Goal: Information Seeking & Learning: Learn about a topic

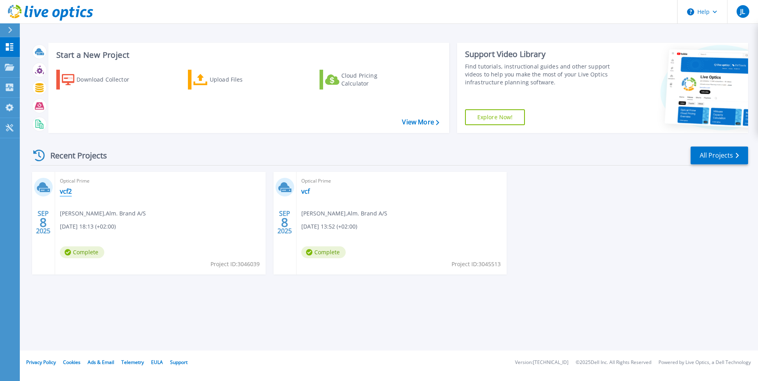
click at [63, 191] on link "vcf2" at bounding box center [66, 192] width 12 height 8
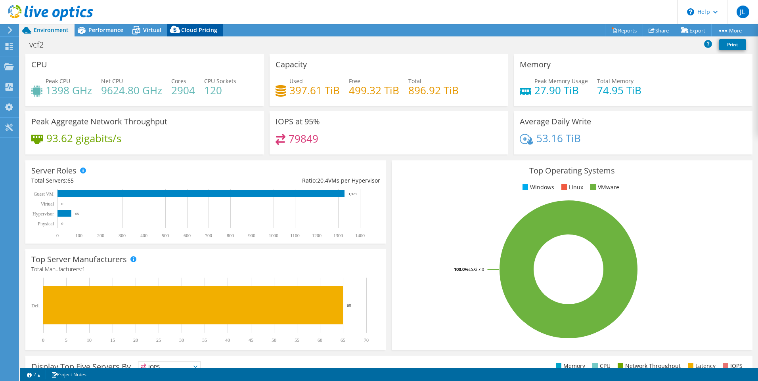
click at [195, 31] on span "Cloud Pricing" at bounding box center [199, 30] width 36 height 8
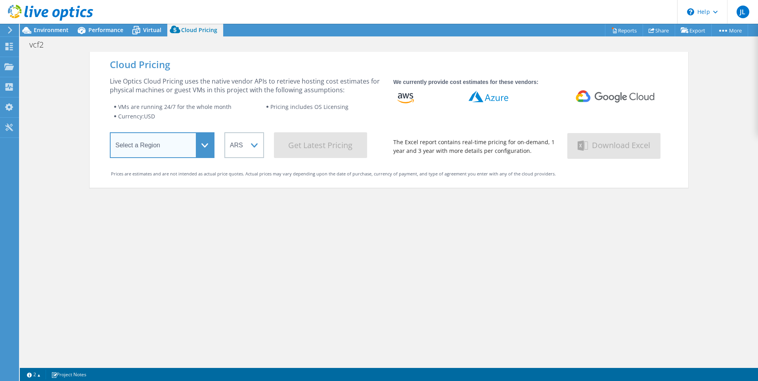
click at [206, 149] on select "Select a Region [GEOGRAPHIC_DATA] ([GEOGRAPHIC_DATA]) [GEOGRAPHIC_DATA] ([GEOGR…" at bounding box center [162, 145] width 105 height 26
select select "EUFrankfurt"
click at [110, 134] on select "Select a Region [GEOGRAPHIC_DATA] ([GEOGRAPHIC_DATA]) [GEOGRAPHIC_DATA] ([GEOGR…" at bounding box center [162, 145] width 105 height 26
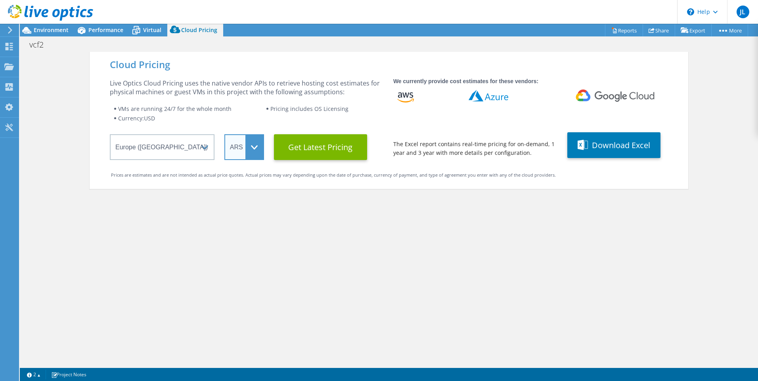
click at [240, 153] on select "ARS AUD BRL CAD CHF CLP CNY DKK EUR GBP HKD HUF INR JPY MXN MYR NOK NZD PEN SEK…" at bounding box center [244, 147] width 40 height 26
click at [224, 134] on select "ARS AUD BRL CAD CHF CLP CNY DKK EUR GBP HKD HUF INR JPY MXN MYR NOK NZD PEN SEK…" at bounding box center [244, 147] width 40 height 26
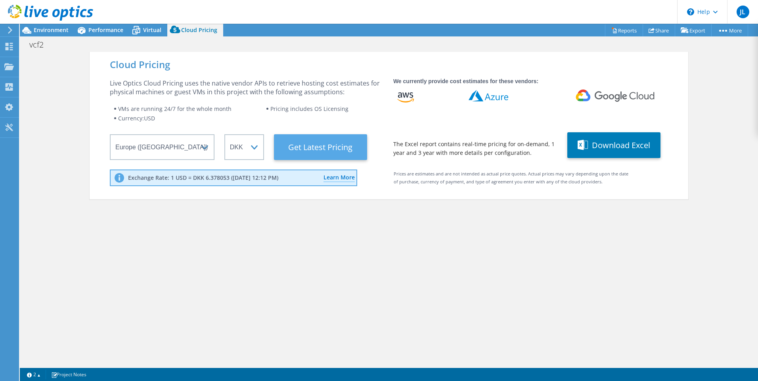
click at [313, 157] on Latest "Get Latest Pricing" at bounding box center [320, 147] width 93 height 26
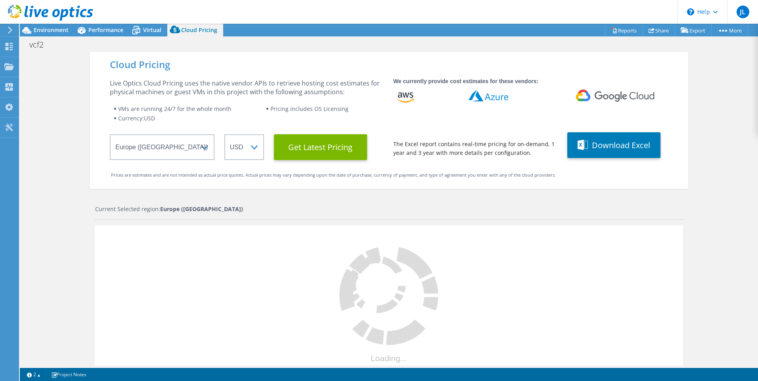
select select "DKK"
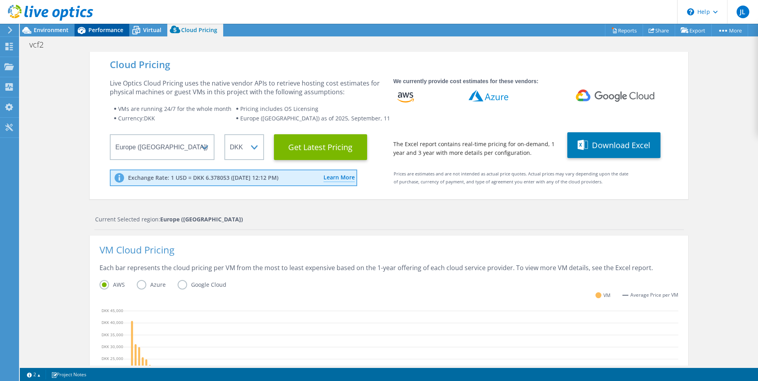
click at [103, 30] on span "Performance" at bounding box center [105, 30] width 35 height 8
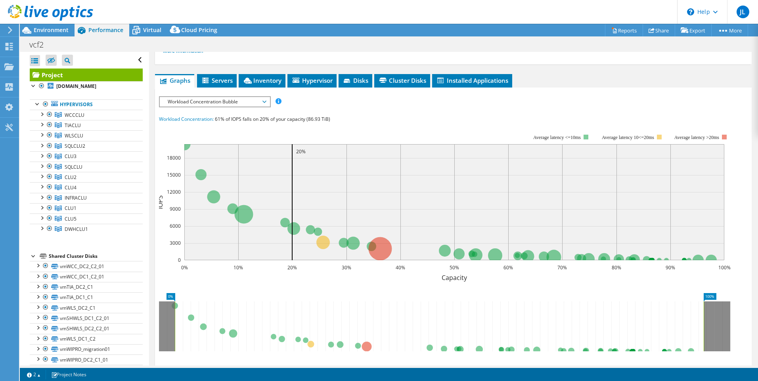
scroll to position [197, 0]
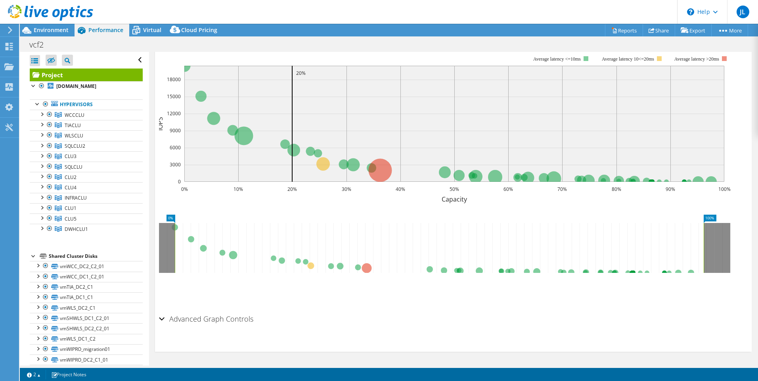
click at [234, 318] on h2 "Advanced Graph Controls" at bounding box center [206, 319] width 94 height 16
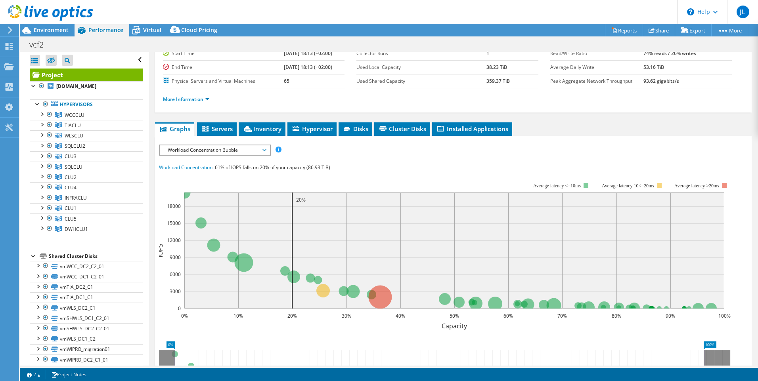
scroll to position [0, 0]
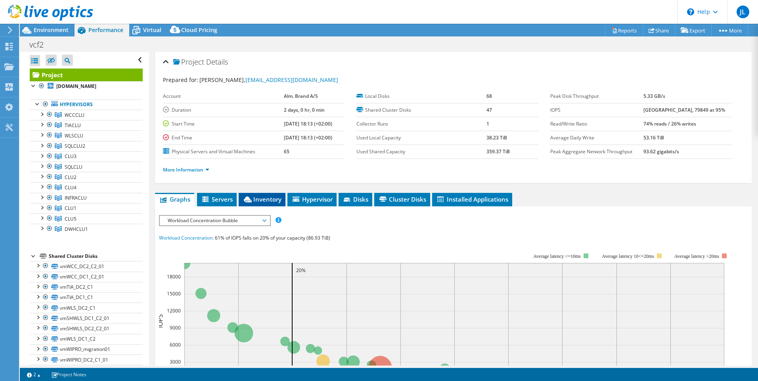
click at [263, 197] on span "Inventory" at bounding box center [262, 200] width 39 height 8
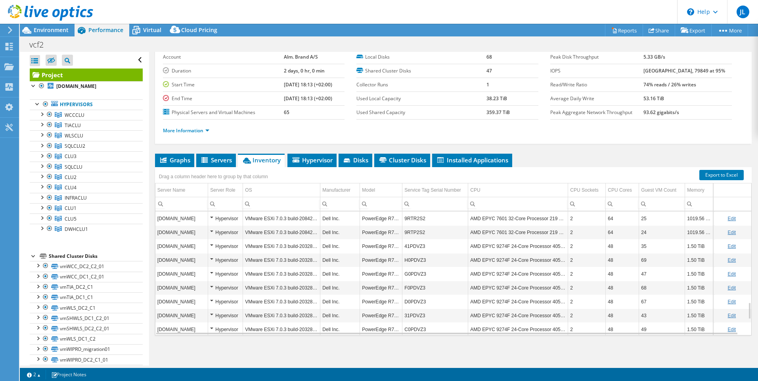
scroll to position [782, 0]
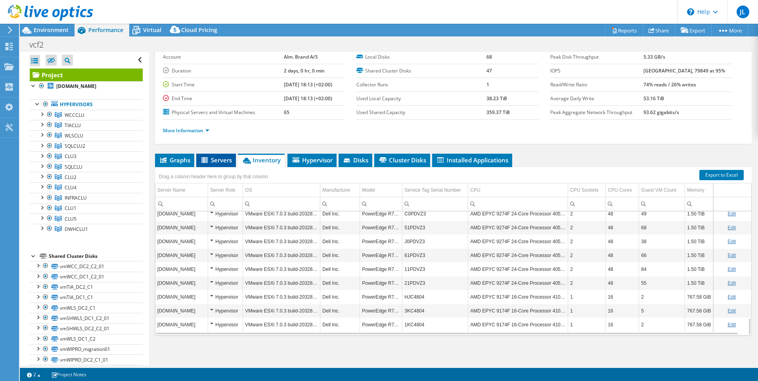
click at [216, 162] on span "Servers" at bounding box center [216, 160] width 32 height 8
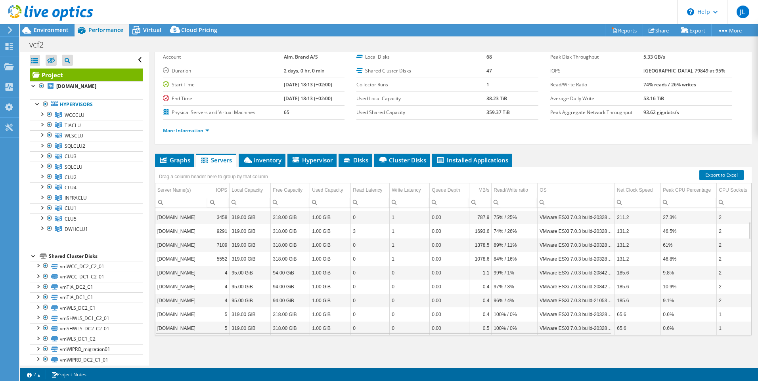
scroll to position [0, 0]
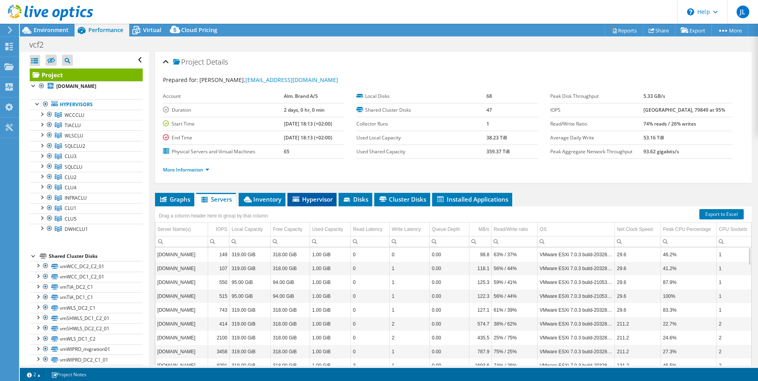
click at [320, 197] on span "Hypervisor" at bounding box center [311, 200] width 41 height 8
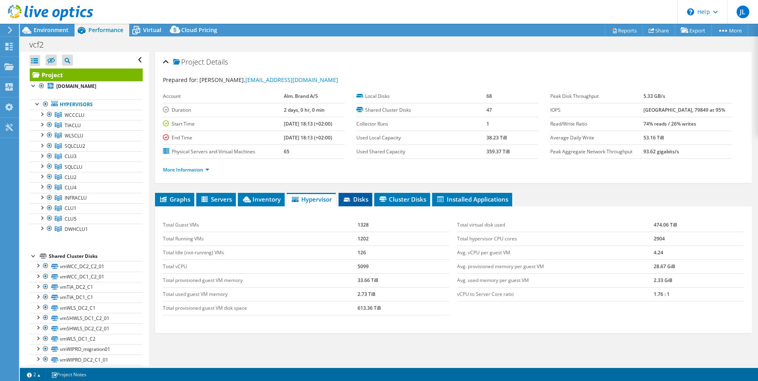
click at [362, 199] on span "Disks" at bounding box center [356, 200] width 26 height 8
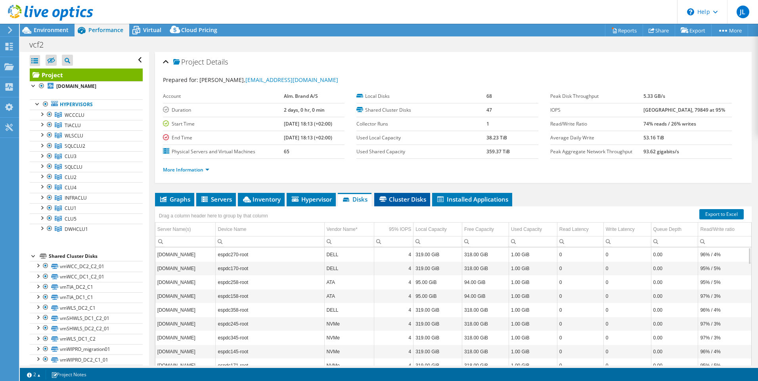
click at [414, 199] on span "Cluster Disks" at bounding box center [402, 200] width 48 height 8
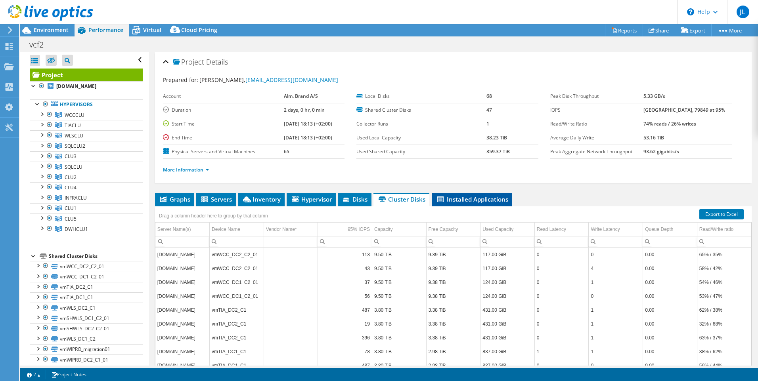
click at [463, 204] on li "Installed Applications" at bounding box center [472, 199] width 80 height 13
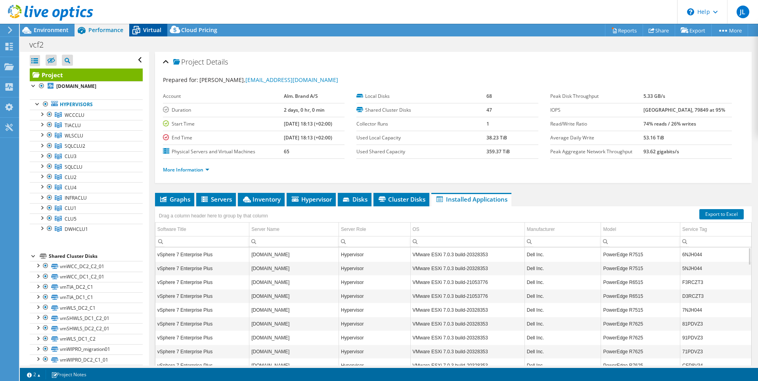
click at [145, 27] on span "Virtual" at bounding box center [152, 30] width 18 height 8
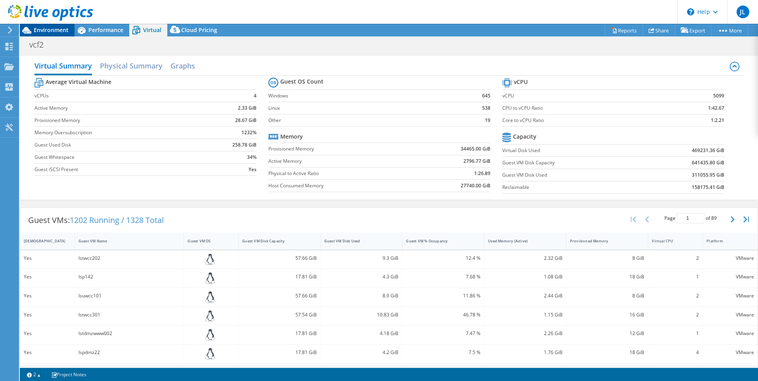
click at [42, 30] on span "Environment" at bounding box center [51, 30] width 35 height 8
